Goal: Task Accomplishment & Management: Manage account settings

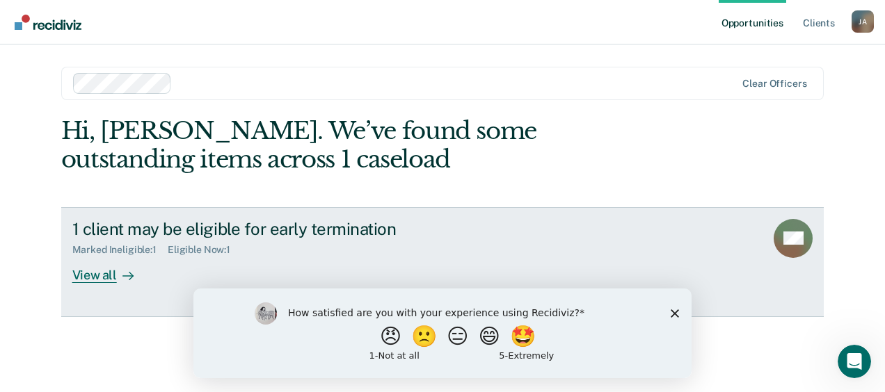
click at [105, 280] on div "View all" at bounding box center [111, 269] width 78 height 27
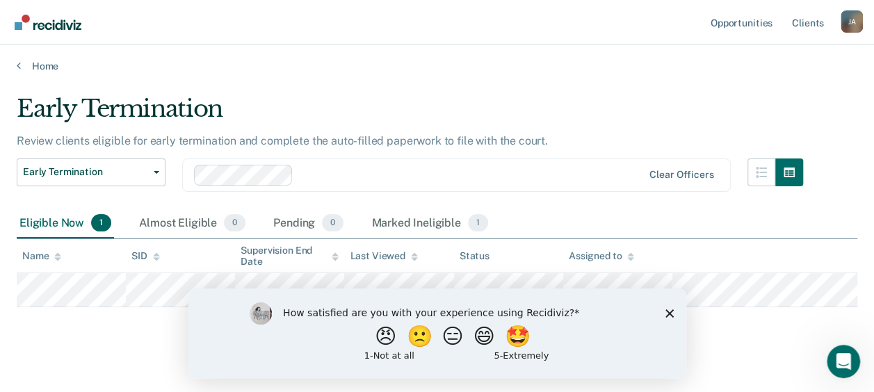
scroll to position [17, 0]
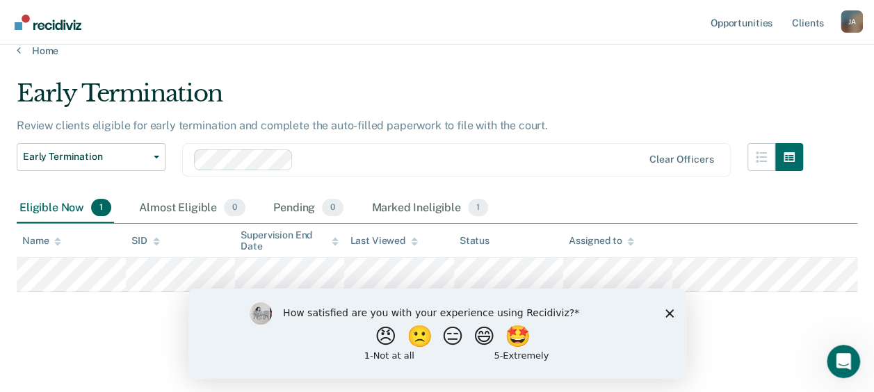
click at [668, 314] on polygon "Close survey" at bounding box center [669, 313] width 8 height 8
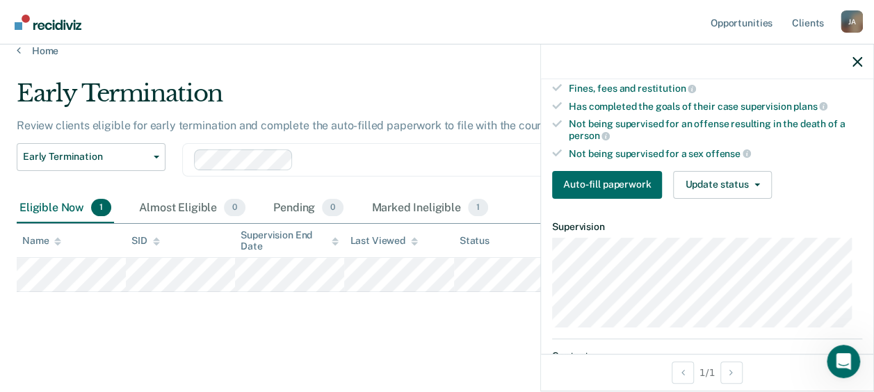
scroll to position [214, 0]
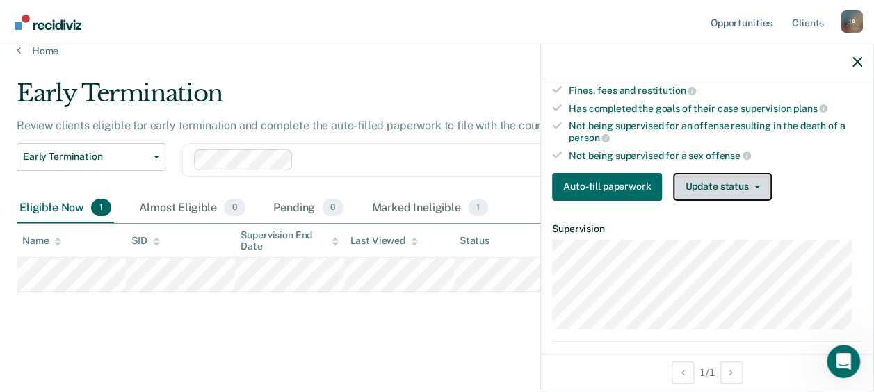
click at [736, 181] on button "Update status" at bounding box center [722, 187] width 98 height 28
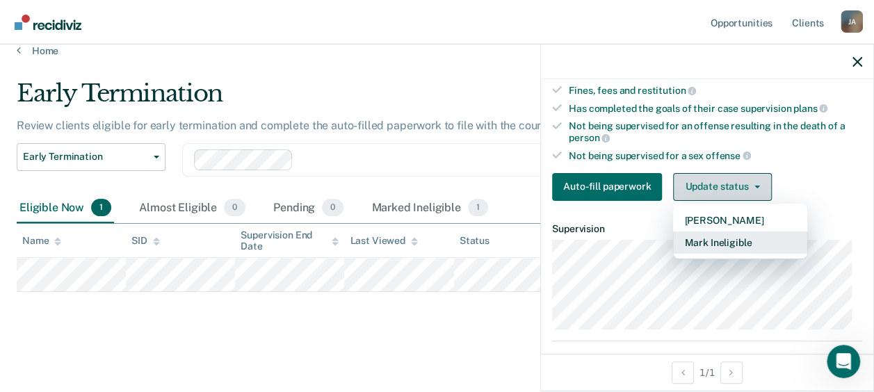
click at [751, 239] on button "Mark Ineligible" at bounding box center [740, 243] width 134 height 22
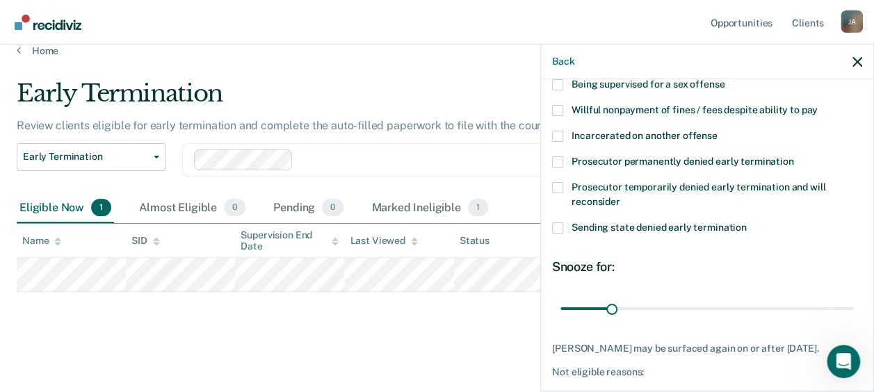
scroll to position [313, 0]
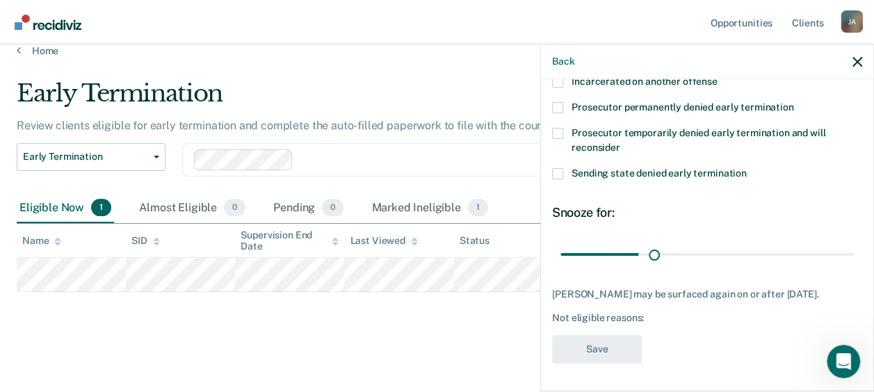
type input "57"
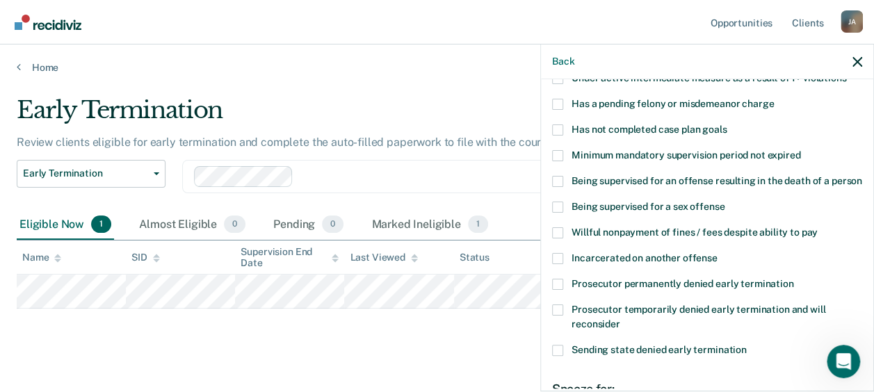
scroll to position [102, 0]
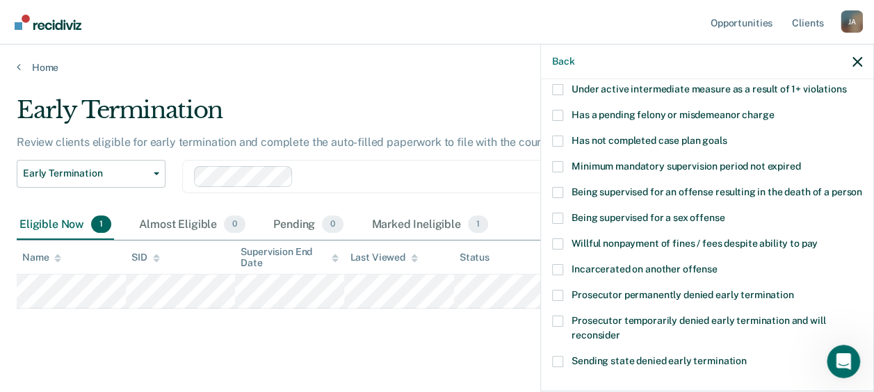
click at [558, 140] on span at bounding box center [557, 141] width 11 height 11
click at [727, 136] on input "Has not completed case plan goals" at bounding box center [727, 136] width 0 height 0
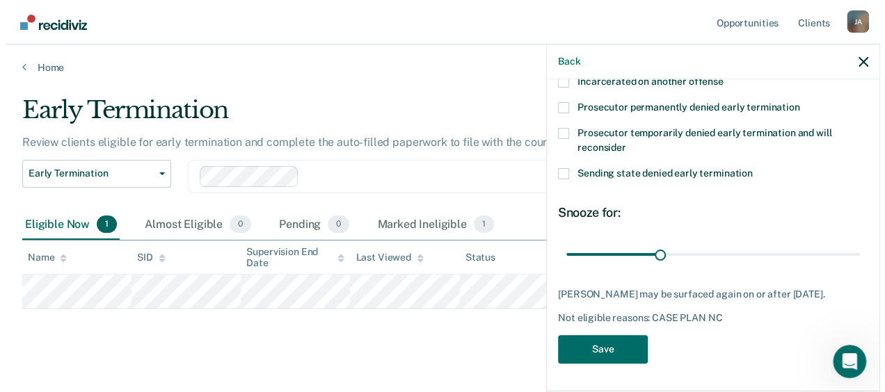
scroll to position [313, 0]
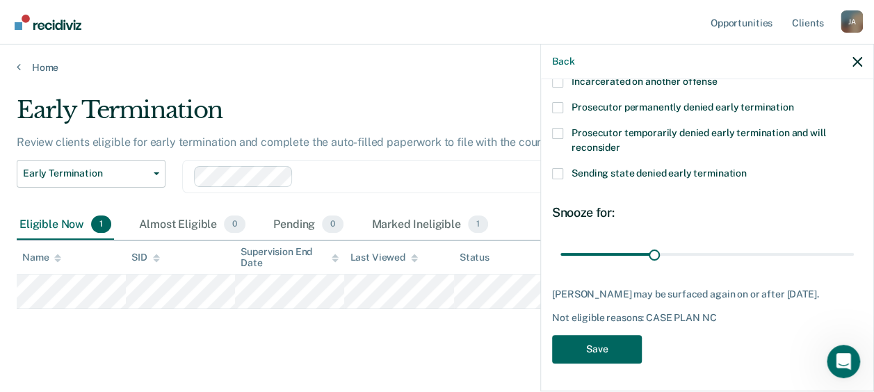
click at [609, 351] on button "Save" at bounding box center [597, 349] width 90 height 29
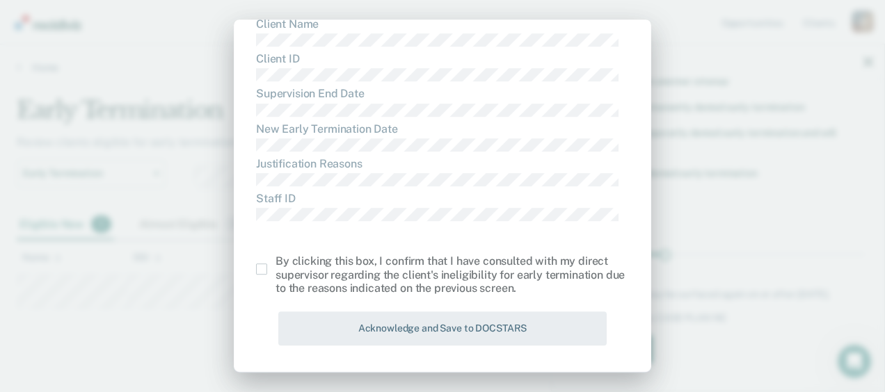
scroll to position [83, 0]
click at [266, 270] on span at bounding box center [261, 268] width 11 height 11
click at [275, 263] on input "checkbox" at bounding box center [275, 263] width 0 height 0
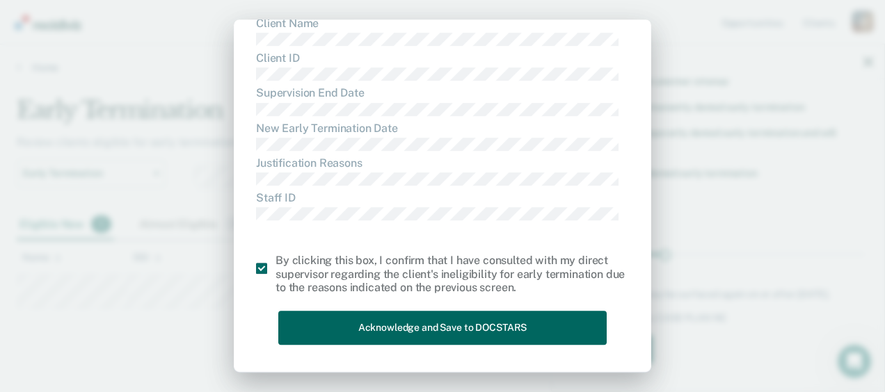
click at [481, 331] on button "Acknowledge and Save to DOCSTARS" at bounding box center [442, 328] width 328 height 34
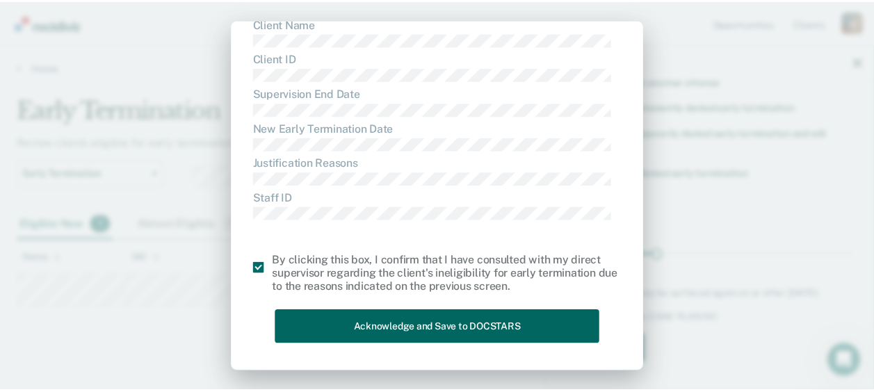
scroll to position [0, 0]
